Goal: Task Accomplishment & Management: Manage account settings

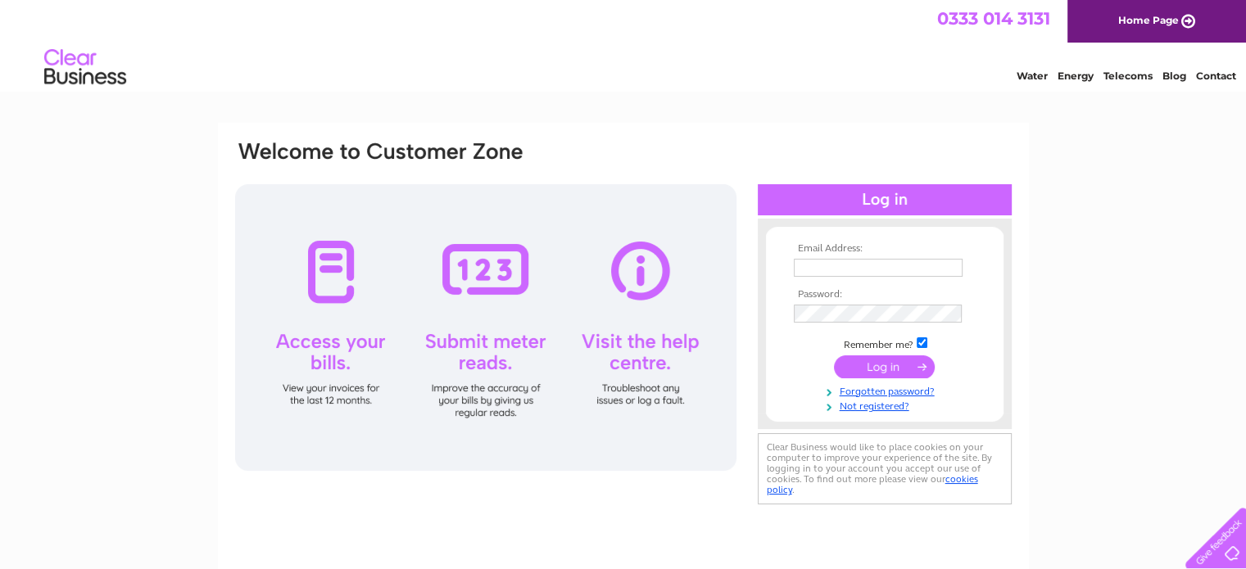
click at [916, 262] on input "text" at bounding box center [878, 268] width 169 height 18
type input "c"
click at [621, 419] on div at bounding box center [485, 327] width 501 height 287
click at [783, 326] on form "Email Address: Password: Remember me?" at bounding box center [885, 328] width 238 height 170
click at [809, 271] on input "text" at bounding box center [878, 268] width 169 height 18
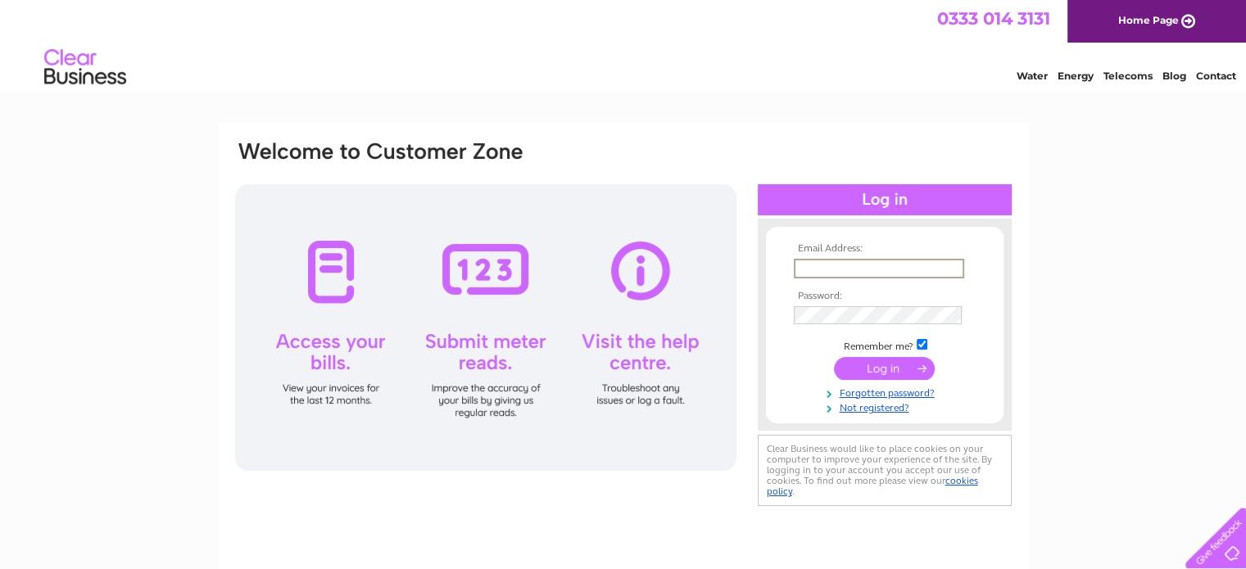
click at [819, 268] on input "text" at bounding box center [879, 269] width 170 height 20
drag, startPoint x: 819, startPoint y: 268, endPoint x: 839, endPoint y: 269, distance: 19.7
click at [819, 268] on input "invoices" at bounding box center [879, 269] width 170 height 20
click at [856, 269] on input "invoces" at bounding box center [879, 269] width 170 height 20
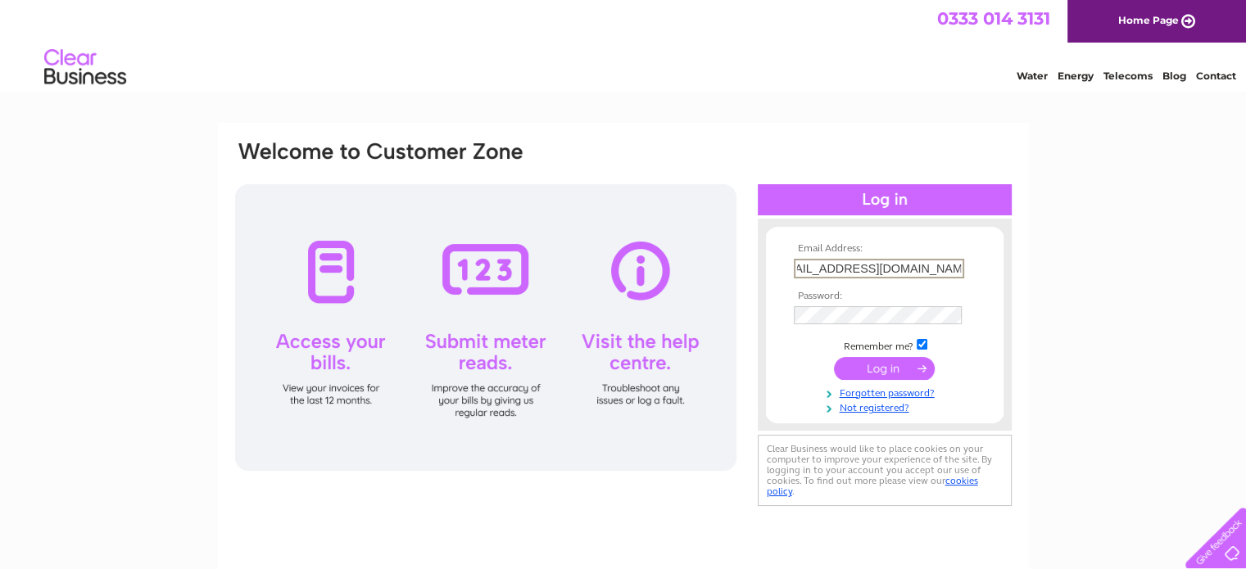
type input "[EMAIL_ADDRESS][DOMAIN_NAME]"
click at [834, 356] on input "submit" at bounding box center [884, 367] width 101 height 23
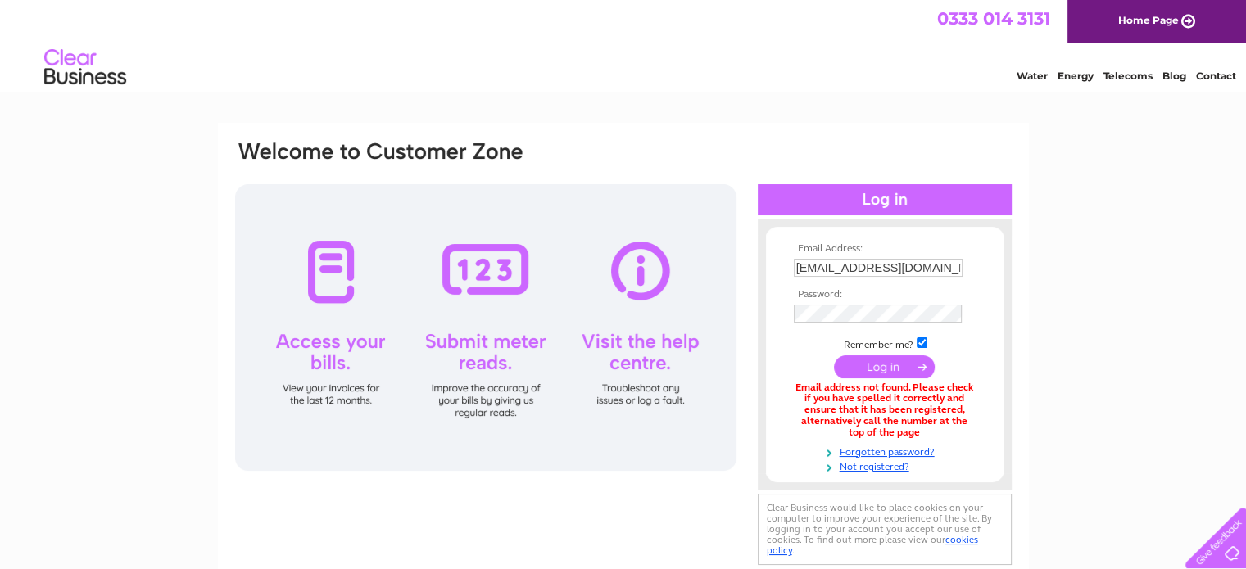
click at [855, 304] on td at bounding box center [885, 314] width 190 height 26
click at [834, 356] on input "submit" at bounding box center [884, 367] width 101 height 23
click at [849, 264] on input "[EMAIL_ADDRESS][DOMAIN_NAME]" at bounding box center [878, 268] width 169 height 18
click at [852, 305] on td at bounding box center [885, 315] width 190 height 26
